Goal: Task Accomplishment & Management: Manage account settings

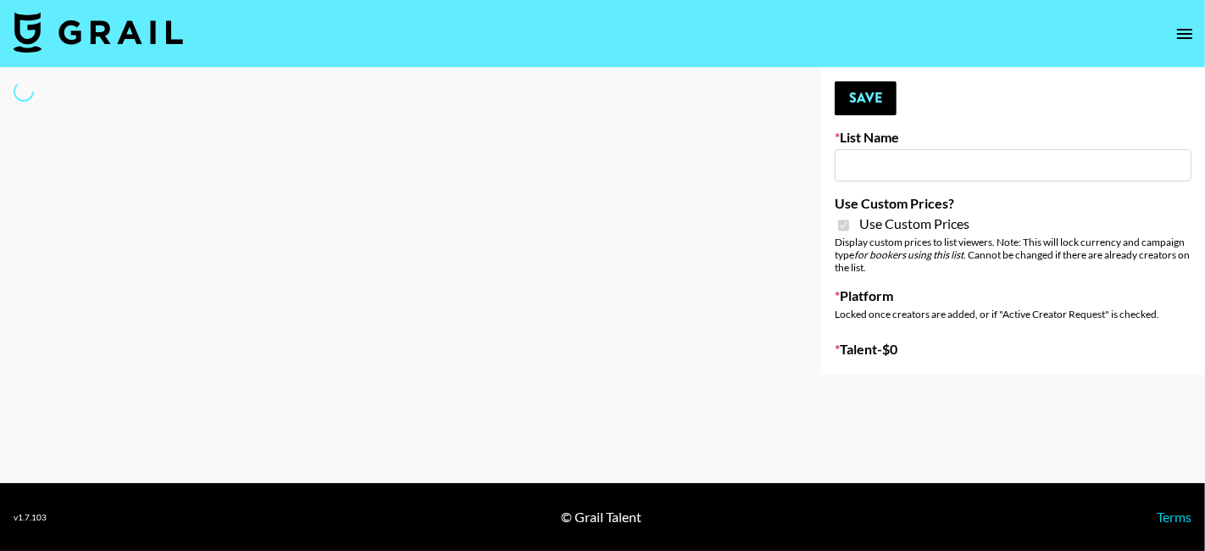
type input "Topsurveys ([DATE])"
checkbox input "true"
select select "Brand"
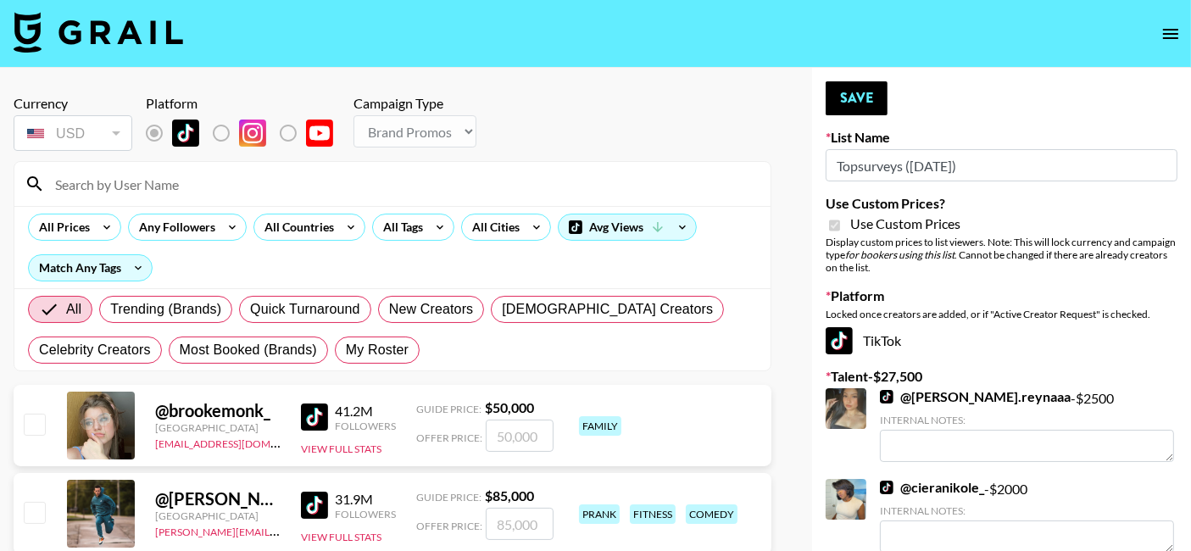
click at [175, 177] on input at bounding box center [402, 183] width 715 height 27
type input "thistravel"
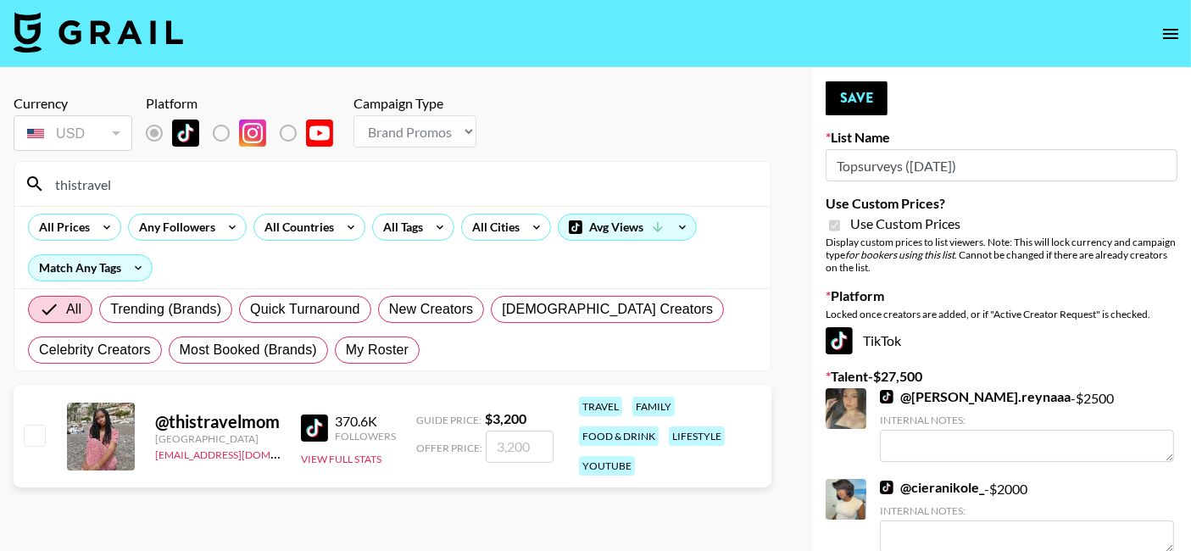
click at [517, 437] on input "number" at bounding box center [520, 447] width 68 height 32
checkbox input "true"
type input "1000"
click at [865, 108] on button "Save" at bounding box center [857, 98] width 62 height 34
